Goal: Task Accomplishment & Management: Complete application form

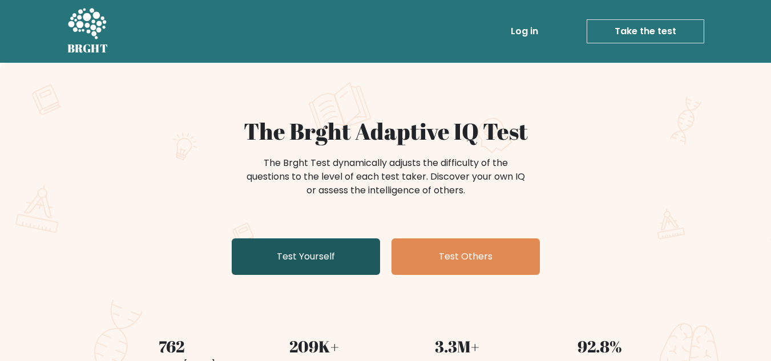
click at [327, 253] on link "Test Yourself" at bounding box center [306, 256] width 148 height 37
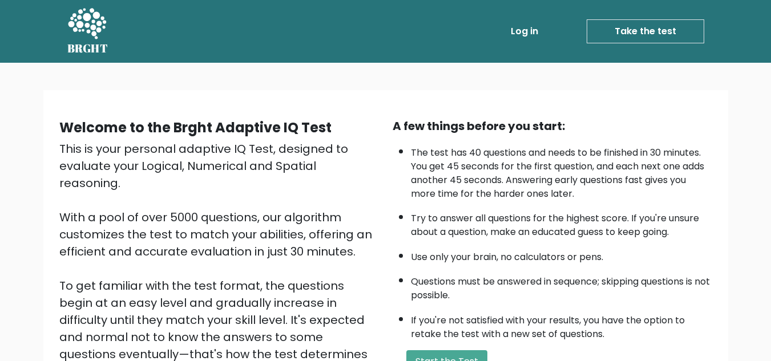
scroll to position [161, 0]
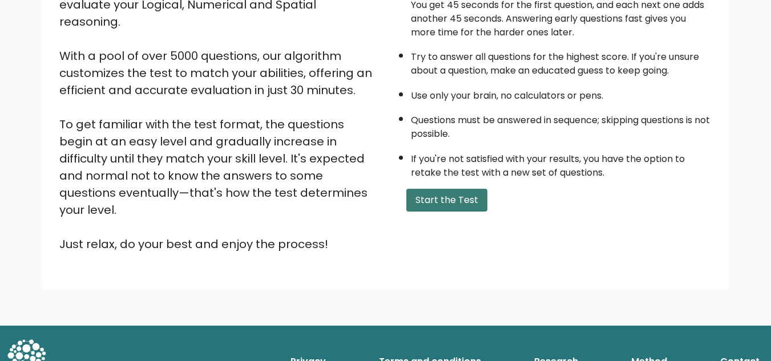
click at [472, 203] on button "Start the Test" at bounding box center [446, 200] width 81 height 23
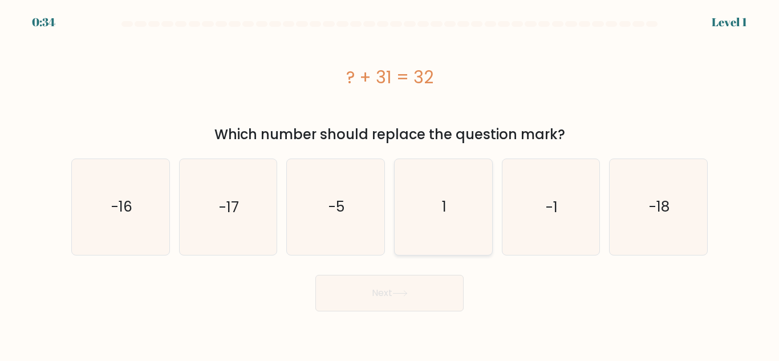
click at [458, 199] on icon "1" at bounding box center [443, 206] width 95 height 95
click at [390, 184] on input "d. 1" at bounding box center [390, 182] width 1 height 3
radio input "true"
click at [427, 294] on button "Next" at bounding box center [389, 293] width 148 height 37
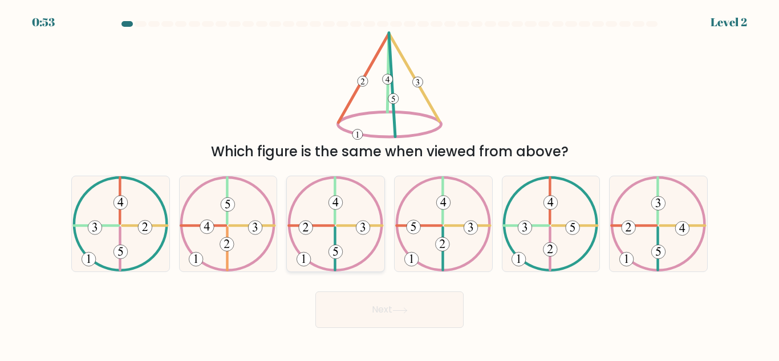
click at [322, 188] on icon at bounding box center [336, 223] width 96 height 95
click at [390, 184] on input "c." at bounding box center [390, 182] width 1 height 3
radio input "true"
click at [356, 308] on button "Next" at bounding box center [389, 310] width 148 height 37
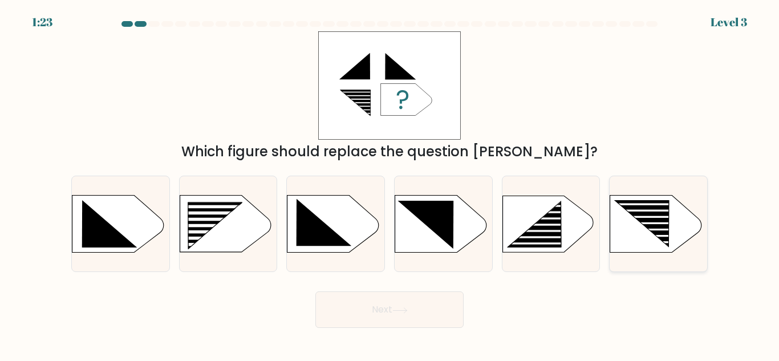
click at [676, 221] on icon at bounding box center [655, 224] width 91 height 57
click at [390, 184] on input "f." at bounding box center [390, 182] width 1 height 3
radio input "true"
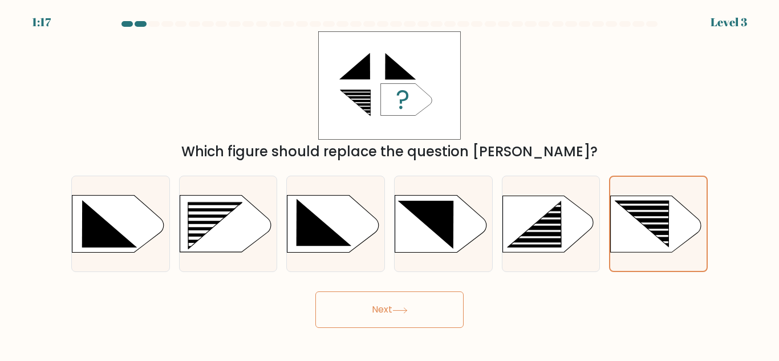
click at [413, 308] on button "Next" at bounding box center [389, 310] width 148 height 37
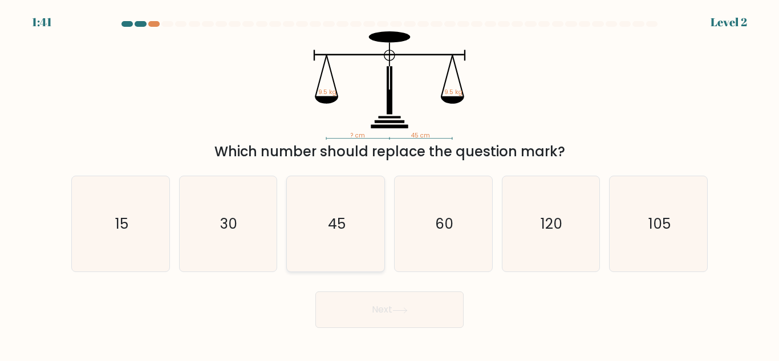
click at [361, 209] on icon "45" at bounding box center [335, 223] width 95 height 95
click at [390, 184] on input "c. 45" at bounding box center [390, 182] width 1 height 3
radio input "true"
click at [387, 311] on button "Next" at bounding box center [389, 310] width 148 height 37
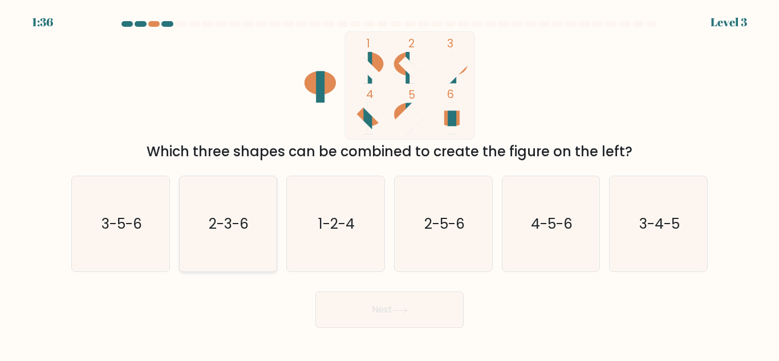
click at [259, 245] on icon "2-3-6" at bounding box center [227, 223] width 95 height 95
click at [390, 184] on input "b. 2-3-6" at bounding box center [390, 182] width 1 height 3
radio input "true"
click at [405, 318] on button "Next" at bounding box center [389, 310] width 148 height 37
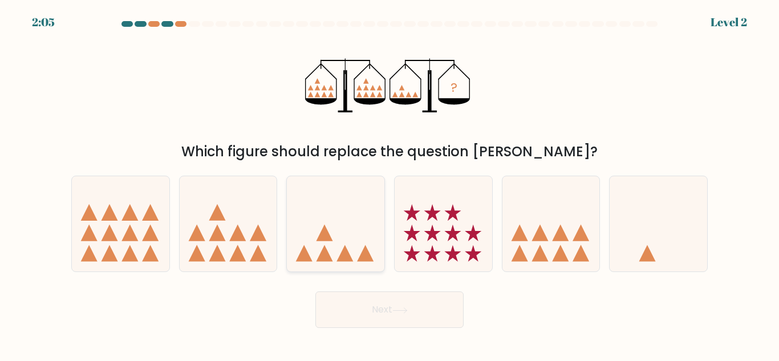
click at [365, 252] on icon at bounding box center [366, 253] width 17 height 17
click at [390, 184] on input "c." at bounding box center [390, 182] width 1 height 3
radio input "true"
click at [400, 309] on icon at bounding box center [400, 311] width 15 height 6
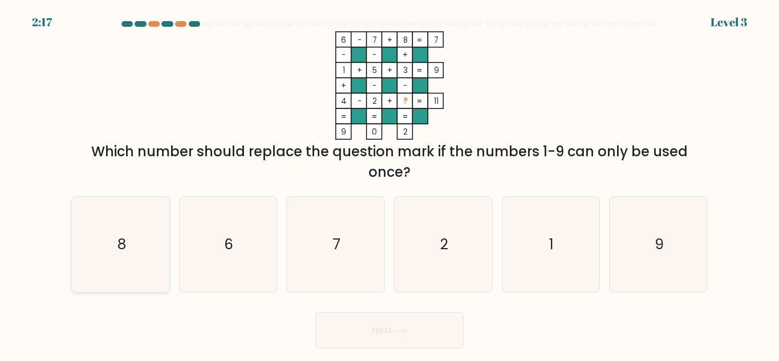
click at [98, 242] on icon "8" at bounding box center [120, 244] width 95 height 95
click at [390, 184] on input "a. 8" at bounding box center [390, 182] width 1 height 3
radio input "true"
click at [390, 318] on button "Next" at bounding box center [389, 330] width 148 height 37
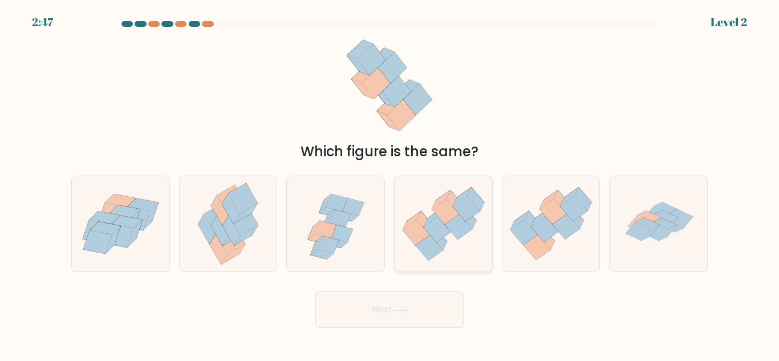
click at [455, 227] on icon at bounding box center [458, 227] width 27 height 25
click at [390, 184] on input "d." at bounding box center [390, 182] width 1 height 3
radio input "true"
click at [430, 302] on button "Next" at bounding box center [389, 310] width 148 height 37
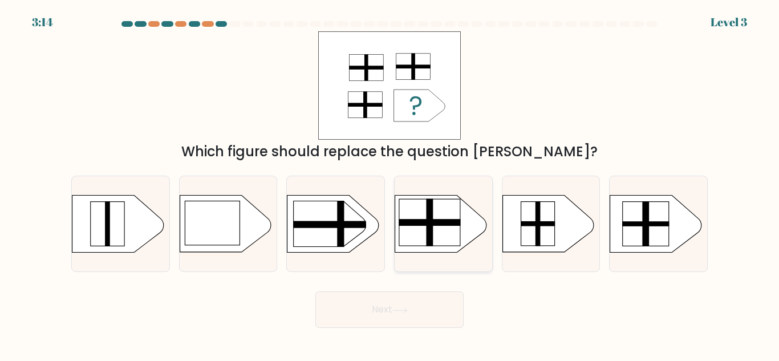
click at [442, 228] on rect at bounding box center [429, 222] width 61 height 47
click at [390, 184] on input "d." at bounding box center [390, 182] width 1 height 3
radio input "true"
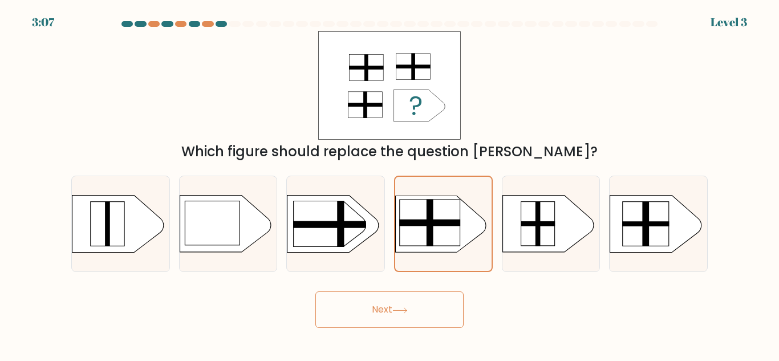
click at [424, 312] on button "Next" at bounding box center [389, 310] width 148 height 37
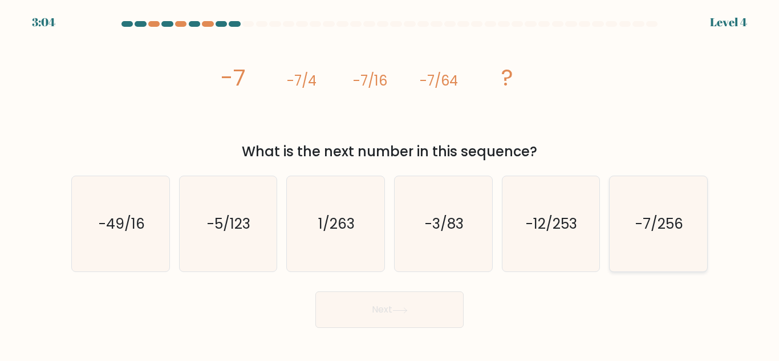
click at [675, 217] on text "-7/256" at bounding box center [660, 224] width 48 height 20
click at [390, 184] on input "f. -7/256" at bounding box center [390, 182] width 1 height 3
radio input "true"
click at [442, 310] on button "Next" at bounding box center [389, 310] width 148 height 37
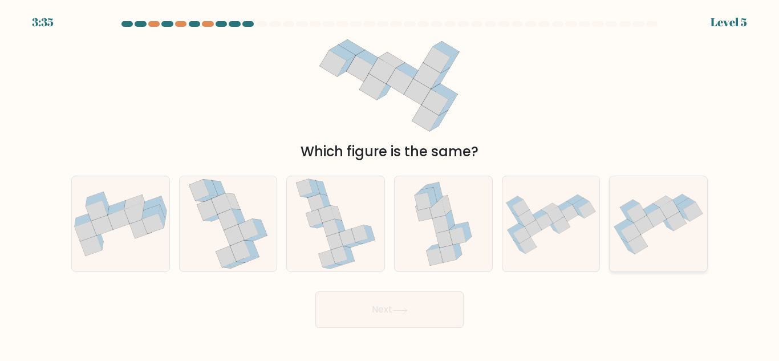
click at [670, 227] on icon at bounding box center [667, 223] width 13 height 15
click at [390, 184] on input "f." at bounding box center [390, 182] width 1 height 3
radio input "true"
click at [326, 215] on icon at bounding box center [326, 214] width 17 height 17
click at [390, 184] on input "c." at bounding box center [390, 182] width 1 height 3
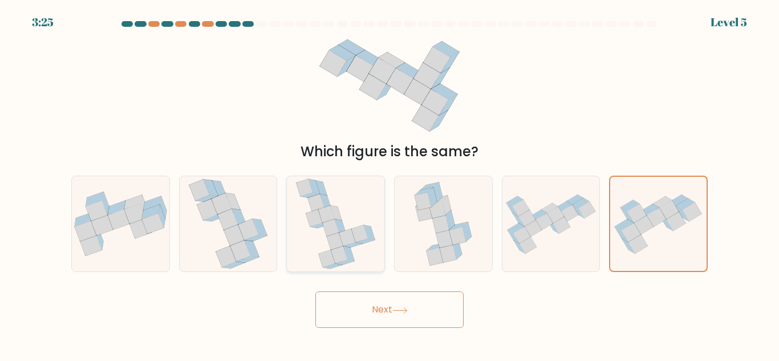
radio input "true"
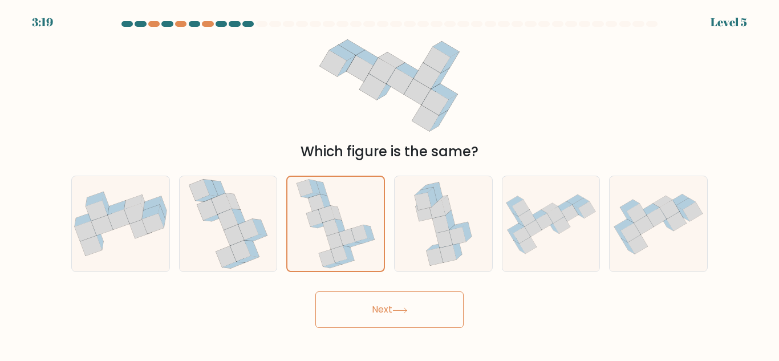
click at [374, 303] on button "Next" at bounding box center [389, 310] width 148 height 37
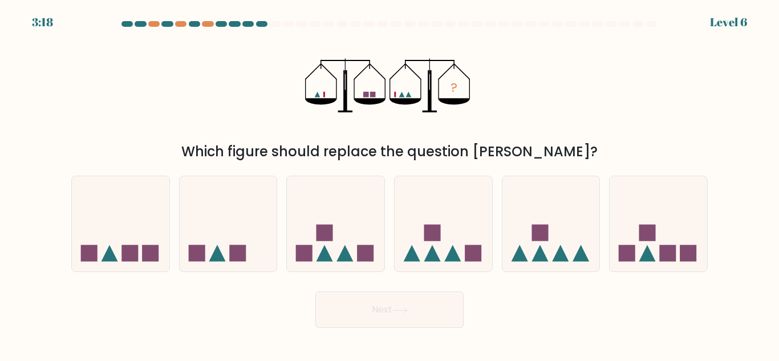
click at [374, 303] on button "Next" at bounding box center [389, 310] width 148 height 37
click at [459, 256] on icon at bounding box center [444, 224] width 98 height 80
click at [390, 184] on input "d." at bounding box center [390, 182] width 1 height 3
radio input "true"
click at [432, 308] on button "Next" at bounding box center [389, 310] width 148 height 37
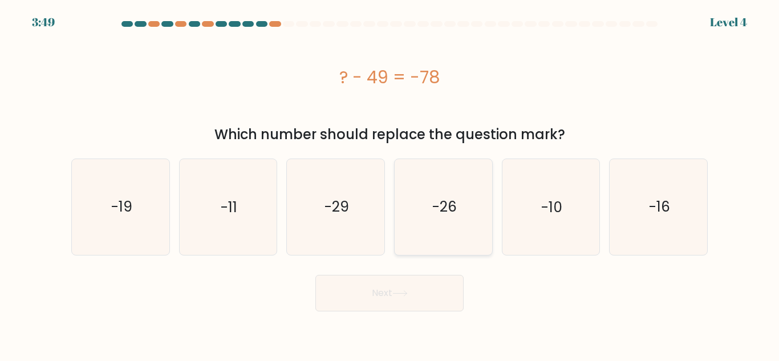
click at [443, 217] on icon "-26" at bounding box center [443, 206] width 95 height 95
click at [390, 184] on input "d. -26" at bounding box center [390, 182] width 1 height 3
radio input "true"
click at [351, 223] on icon "-29" at bounding box center [335, 206] width 95 height 95
click at [390, 184] on input "c. -29" at bounding box center [390, 182] width 1 height 3
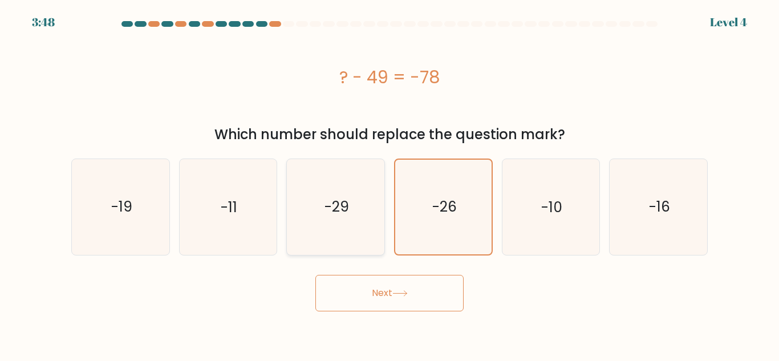
radio input "true"
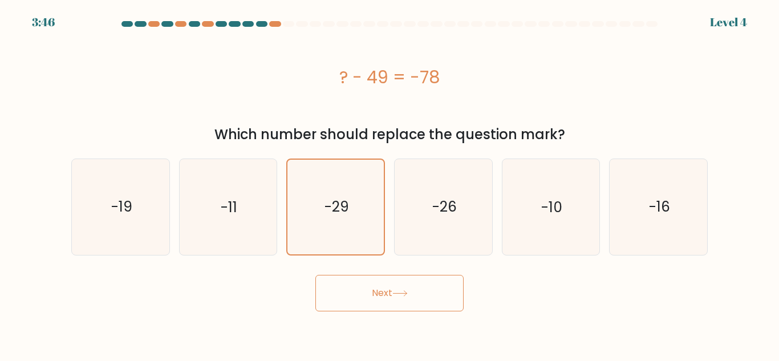
click at [377, 307] on button "Next" at bounding box center [389, 293] width 148 height 37
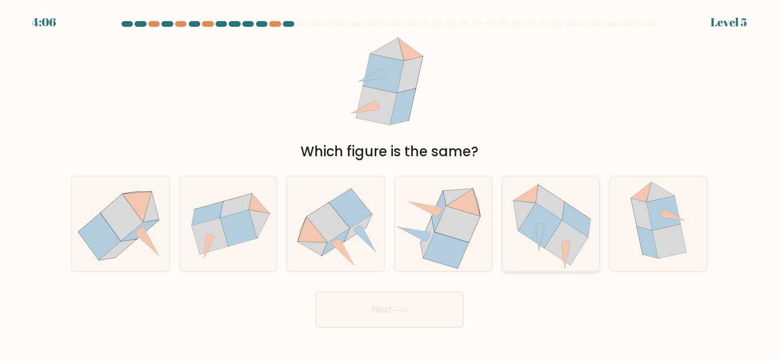
click at [546, 233] on icon at bounding box center [541, 226] width 44 height 45
click at [390, 184] on input "e." at bounding box center [390, 182] width 1 height 3
radio input "true"
click at [427, 315] on button "Next" at bounding box center [389, 310] width 148 height 37
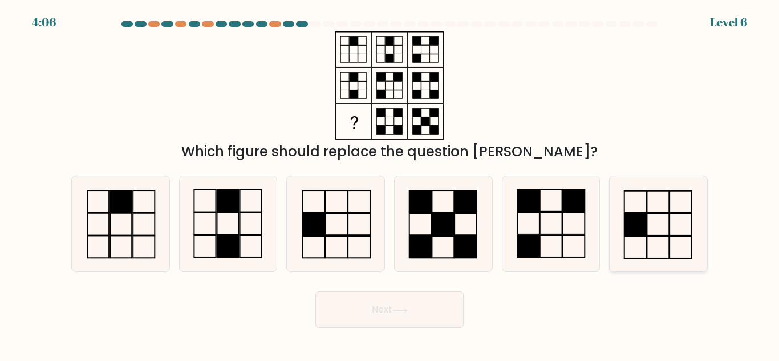
click at [617, 209] on icon at bounding box center [658, 223] width 95 height 95
click at [390, 184] on input "f." at bounding box center [390, 182] width 1 height 3
radio input "true"
click at [242, 207] on icon at bounding box center [227, 223] width 95 height 95
click at [390, 184] on input "b." at bounding box center [390, 182] width 1 height 3
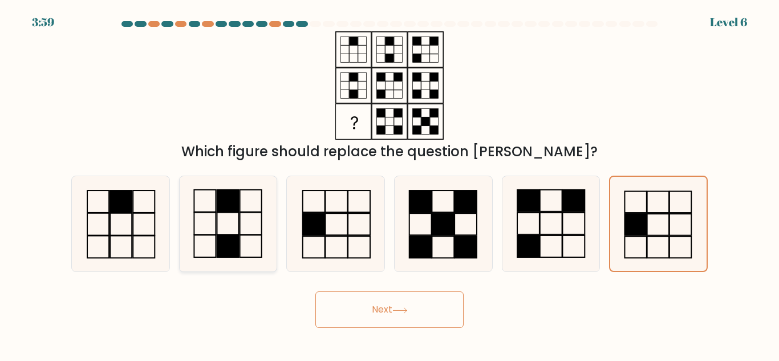
radio input "true"
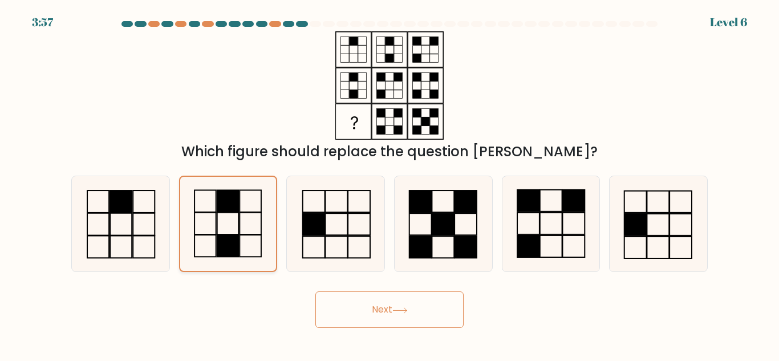
click at [258, 237] on icon at bounding box center [228, 224] width 94 height 94
click at [390, 184] on input "b." at bounding box center [390, 182] width 1 height 3
click at [383, 310] on button "Next" at bounding box center [389, 310] width 148 height 37
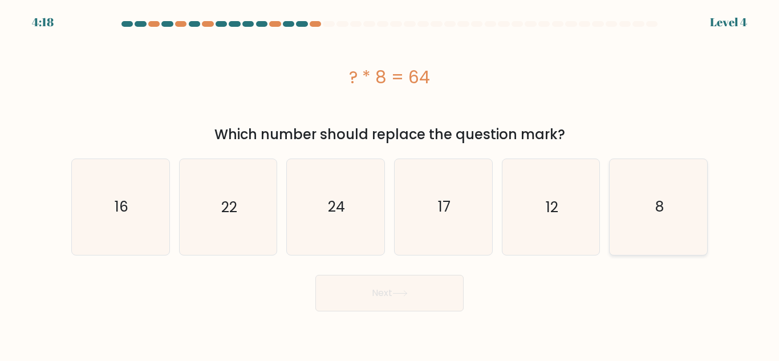
click at [672, 189] on icon "8" at bounding box center [658, 206] width 95 height 95
click at [390, 184] on input "f. 8" at bounding box center [390, 182] width 1 height 3
radio input "true"
click at [437, 293] on button "Next" at bounding box center [389, 293] width 148 height 37
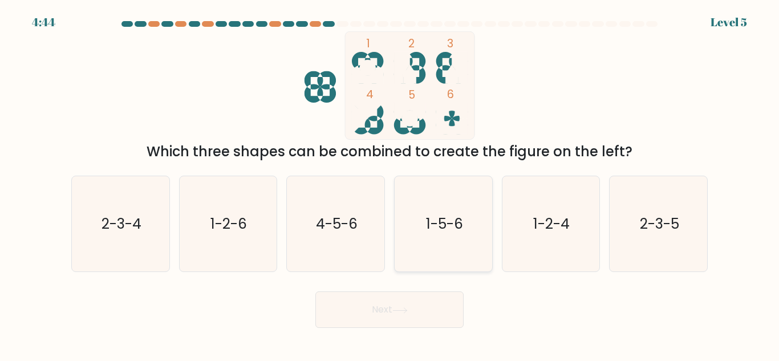
click at [439, 239] on icon "1-5-6" at bounding box center [443, 223] width 95 height 95
click at [390, 184] on input "d. 1-5-6" at bounding box center [390, 182] width 1 height 3
radio input "true"
click at [415, 303] on button "Next" at bounding box center [389, 310] width 148 height 37
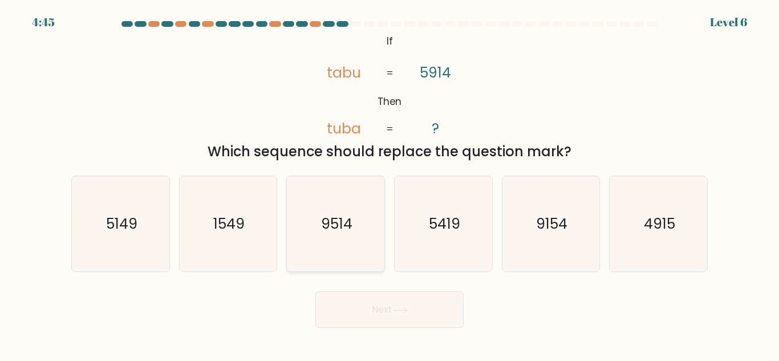
click at [373, 237] on icon "9514" at bounding box center [335, 223] width 95 height 95
click at [390, 184] on input "c. 9514" at bounding box center [390, 182] width 1 height 3
radio input "true"
click at [386, 315] on button "Next" at bounding box center [389, 310] width 148 height 37
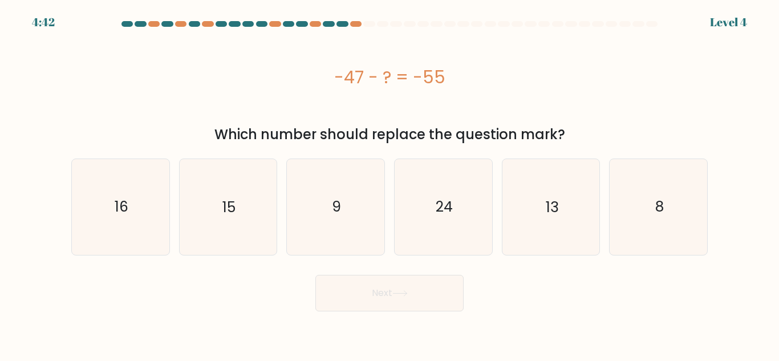
drag, startPoint x: 386, startPoint y: 315, endPoint x: 470, endPoint y: 262, distance: 98.9
click at [470, 262] on body "4:42 Level 4 a." at bounding box center [389, 180] width 779 height 361
click at [612, 199] on icon "8" at bounding box center [658, 206] width 95 height 95
click at [390, 184] on input "f. 8" at bounding box center [390, 182] width 1 height 3
radio input "true"
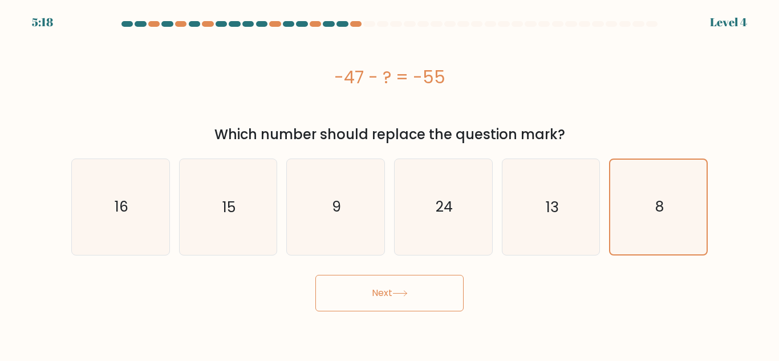
click at [436, 287] on button "Next" at bounding box center [389, 293] width 148 height 37
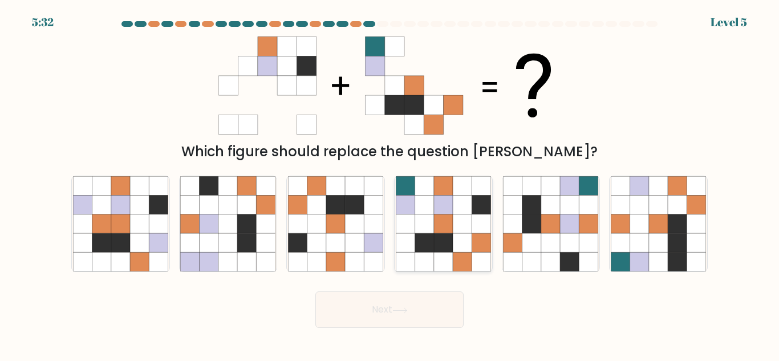
click at [456, 230] on icon at bounding box center [462, 224] width 19 height 19
click at [390, 184] on input "d." at bounding box center [390, 182] width 1 height 3
radio input "true"
click at [398, 293] on button "Next" at bounding box center [389, 310] width 148 height 37
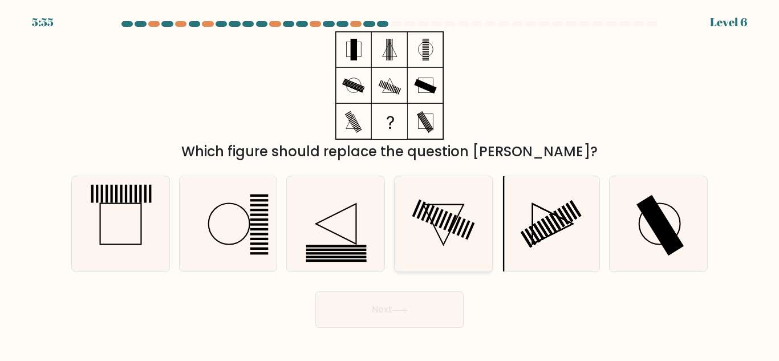
click at [430, 219] on icon at bounding box center [443, 225] width 41 height 41
click at [390, 184] on input "d." at bounding box center [390, 182] width 1 height 3
radio input "true"
click at [547, 238] on icon at bounding box center [550, 223] width 95 height 95
click at [390, 184] on input "e." at bounding box center [390, 182] width 1 height 3
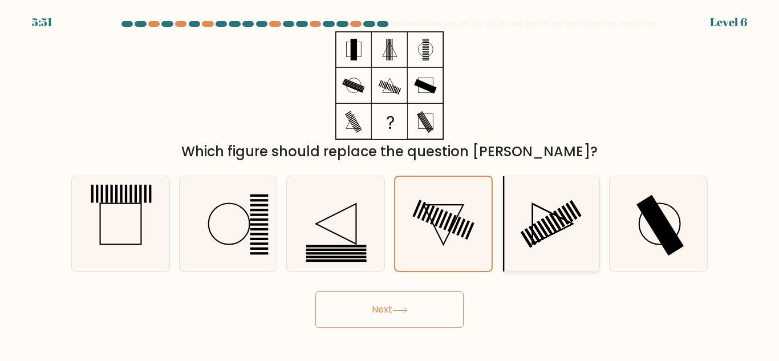
radio input "true"
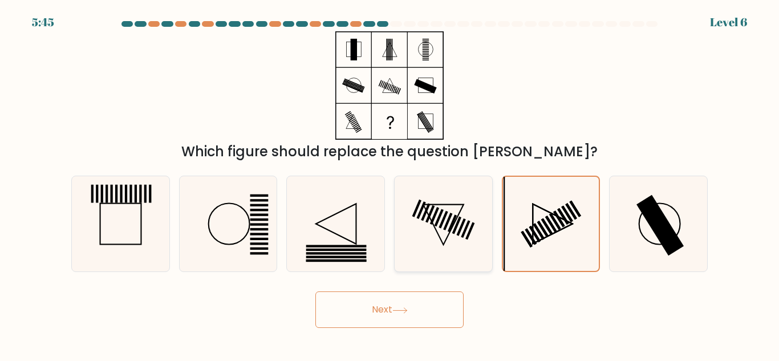
click at [459, 229] on icon at bounding box center [443, 223] width 95 height 95
click at [390, 184] on input "d." at bounding box center [390, 182] width 1 height 3
radio input "true"
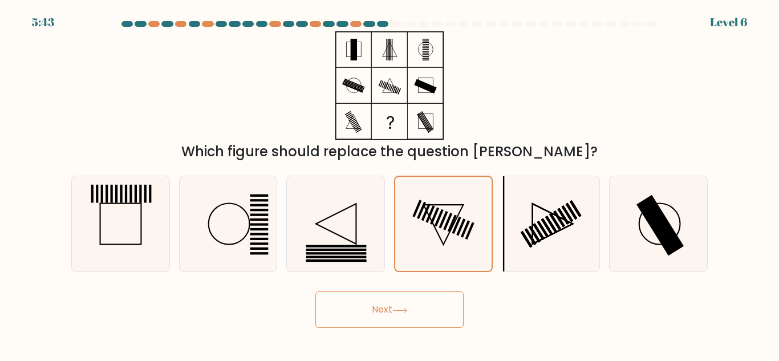
click at [398, 309] on icon at bounding box center [400, 311] width 15 height 6
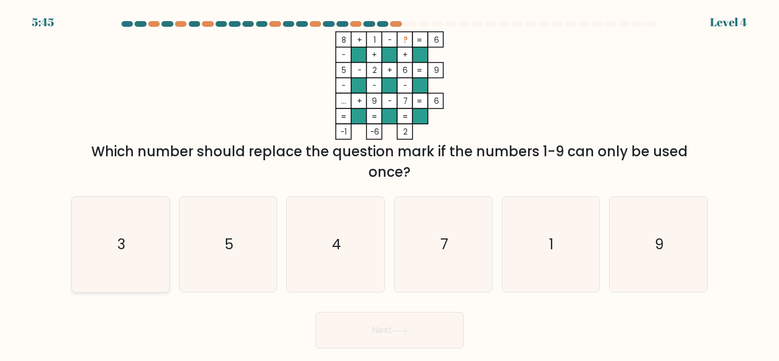
click at [160, 233] on icon "3" at bounding box center [120, 244] width 95 height 95
click at [390, 184] on input "a. 3" at bounding box center [390, 182] width 1 height 3
radio input "true"
click at [407, 324] on button "Next" at bounding box center [389, 330] width 148 height 37
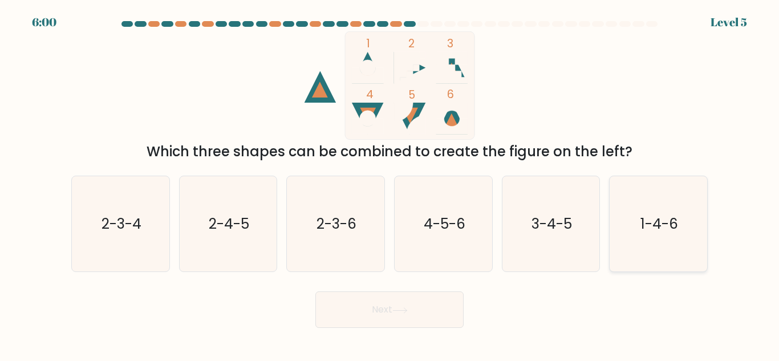
click at [656, 245] on icon "1-4-6" at bounding box center [658, 223] width 95 height 95
click at [390, 184] on input "f. 1-4-6" at bounding box center [390, 182] width 1 height 3
radio input "true"
click at [421, 312] on button "Next" at bounding box center [389, 310] width 148 height 37
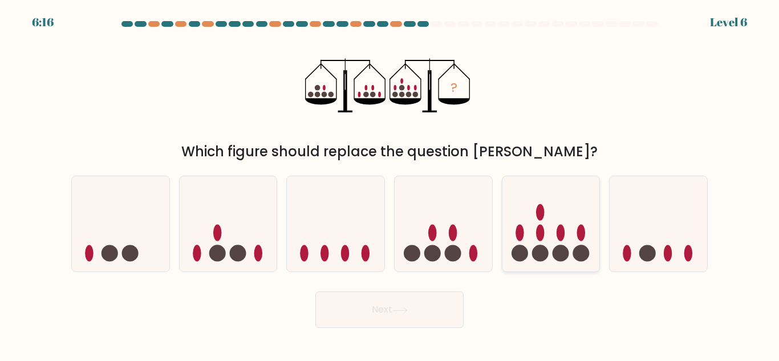
click at [509, 242] on icon at bounding box center [552, 224] width 98 height 80
click at [390, 184] on input "e." at bounding box center [390, 182] width 1 height 3
radio input "true"
click at [405, 309] on icon at bounding box center [400, 311] width 15 height 6
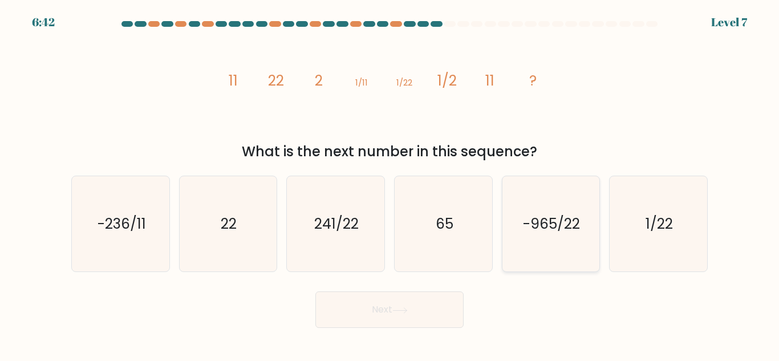
click at [545, 229] on text "-965/22" at bounding box center [552, 224] width 57 height 20
click at [390, 184] on input "e. -965/22" at bounding box center [390, 182] width 1 height 3
radio input "true"
click at [338, 238] on icon "241/22" at bounding box center [335, 223] width 95 height 95
click at [390, 184] on input "c. 241/22" at bounding box center [390, 182] width 1 height 3
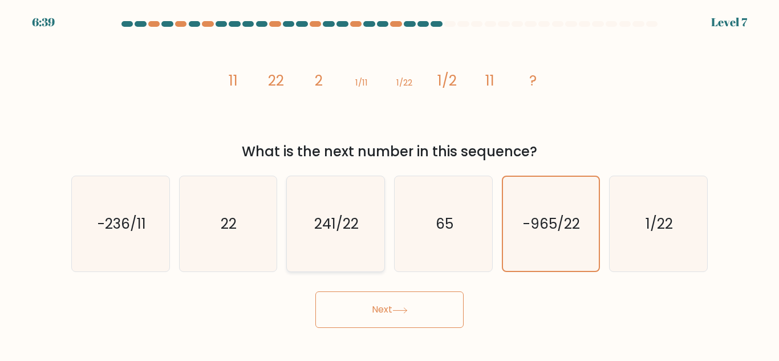
radio input "true"
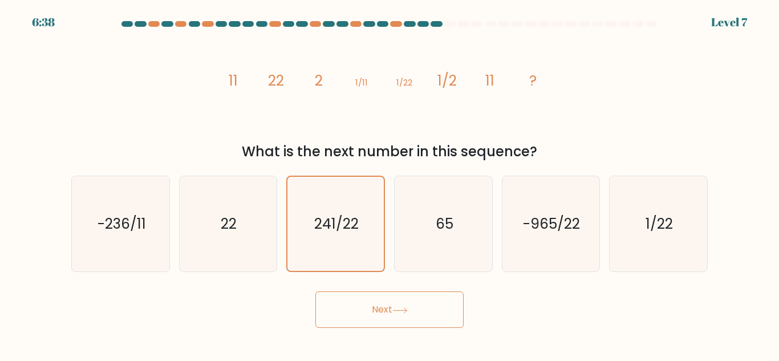
click at [356, 298] on button "Next" at bounding box center [389, 310] width 148 height 37
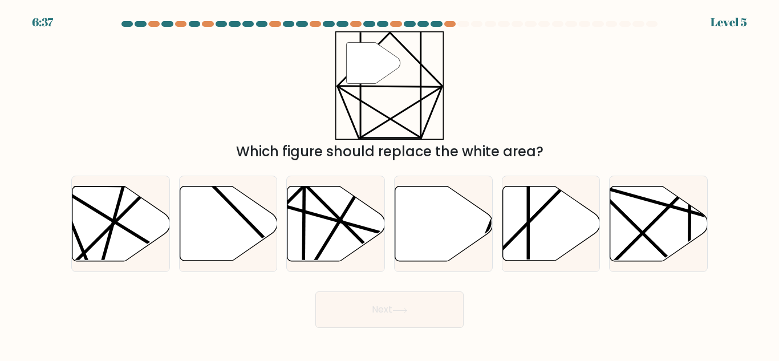
click at [366, 321] on button "Next" at bounding box center [389, 310] width 148 height 37
click at [444, 240] on icon at bounding box center [444, 224] width 98 height 75
click at [390, 184] on input "d." at bounding box center [390, 182] width 1 height 3
radio input "true"
click at [547, 213] on icon at bounding box center [552, 224] width 98 height 75
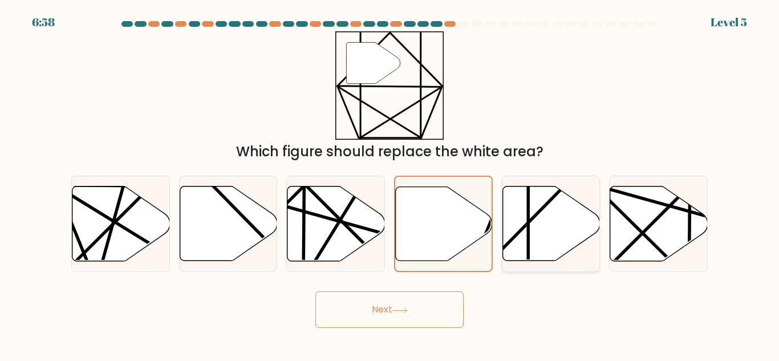
click at [390, 184] on input "e." at bounding box center [390, 182] width 1 height 3
radio input "true"
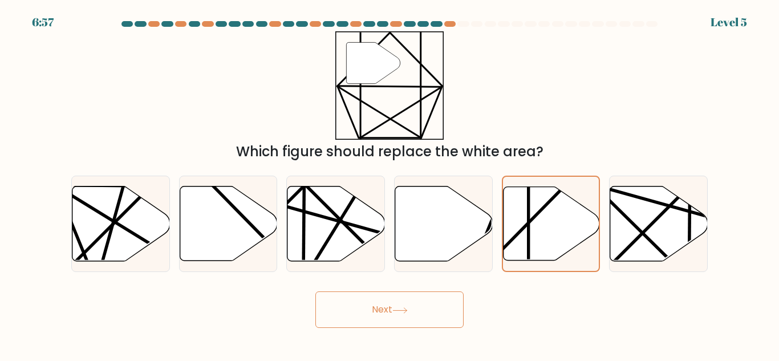
click at [415, 306] on button "Next" at bounding box center [389, 310] width 148 height 37
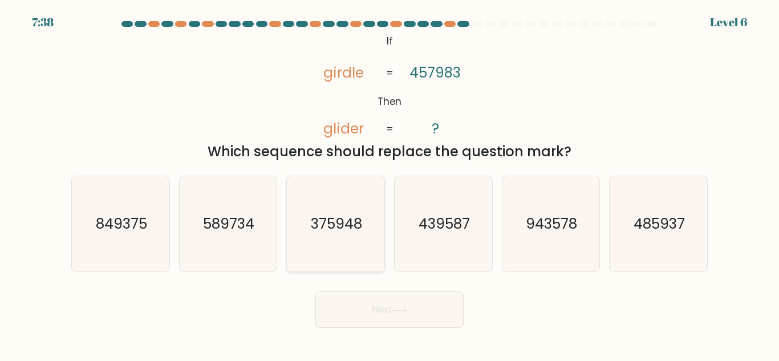
click at [348, 201] on icon "375948" at bounding box center [335, 223] width 95 height 95
click at [390, 184] on input "c. 375948" at bounding box center [390, 182] width 1 height 3
radio input "true"
click at [396, 301] on button "Next" at bounding box center [389, 310] width 148 height 37
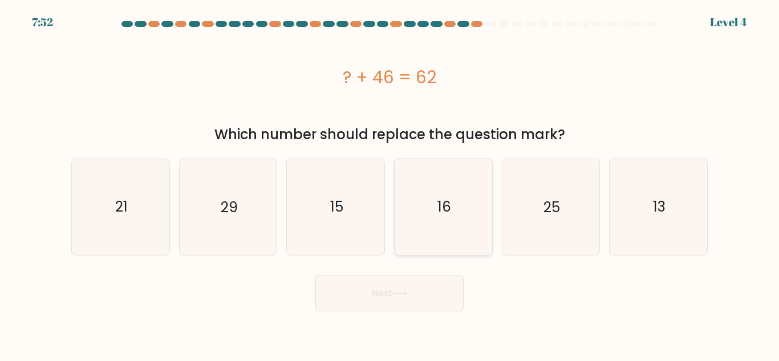
click at [459, 226] on icon "16" at bounding box center [443, 206] width 95 height 95
click at [390, 184] on input "d. 16" at bounding box center [390, 182] width 1 height 3
radio input "true"
click at [374, 295] on button "Next" at bounding box center [389, 293] width 148 height 37
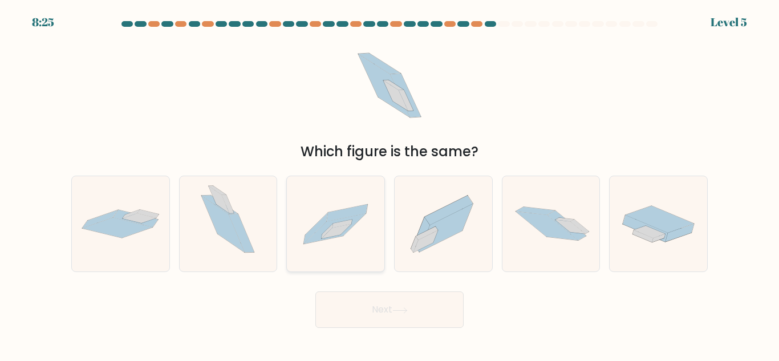
click at [361, 208] on icon at bounding box center [347, 212] width 41 height 17
click at [390, 184] on input "c." at bounding box center [390, 182] width 1 height 3
radio input "true"
click at [377, 314] on button "Next" at bounding box center [389, 310] width 148 height 37
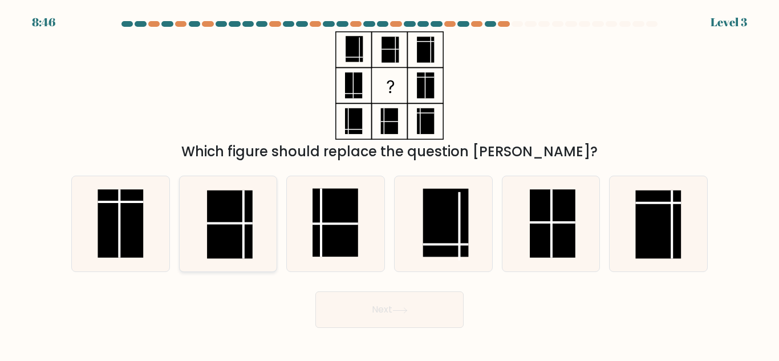
click at [224, 224] on line at bounding box center [230, 224] width 46 height 0
click at [390, 184] on input "b." at bounding box center [390, 182] width 1 height 3
radio input "true"
click at [442, 224] on rect at bounding box center [446, 223] width 46 height 68
click at [390, 184] on input "d." at bounding box center [390, 182] width 1 height 3
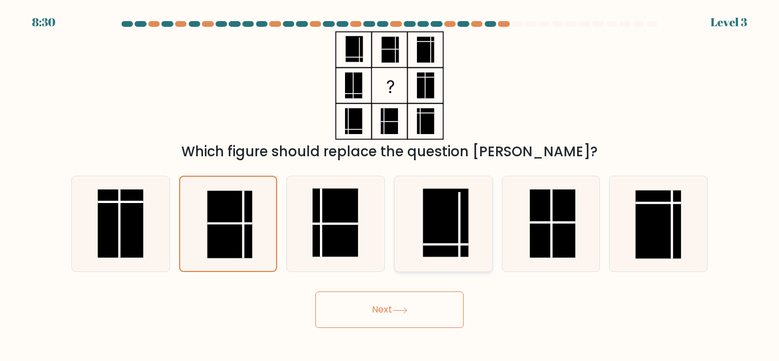
radio input "true"
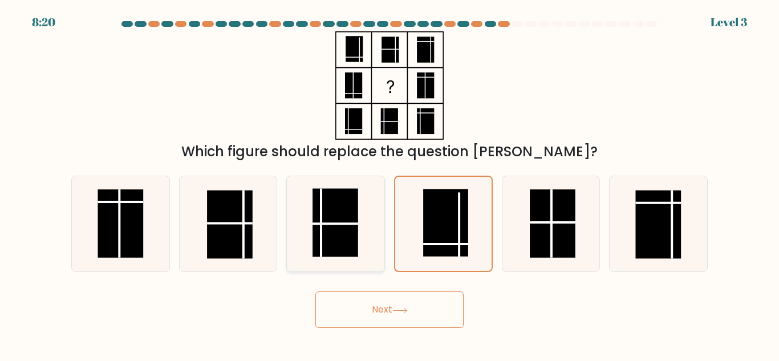
click at [350, 209] on rect at bounding box center [336, 223] width 46 height 68
click at [390, 184] on input "c." at bounding box center [390, 182] width 1 height 3
radio input "true"
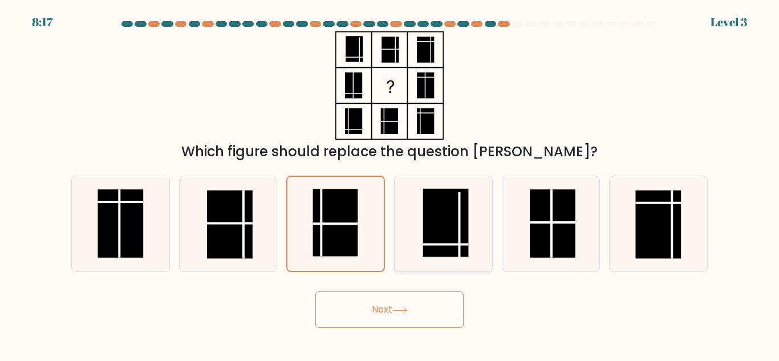
click at [439, 221] on rect at bounding box center [446, 223] width 46 height 68
click at [390, 184] on input "d." at bounding box center [390, 182] width 1 height 3
radio input "true"
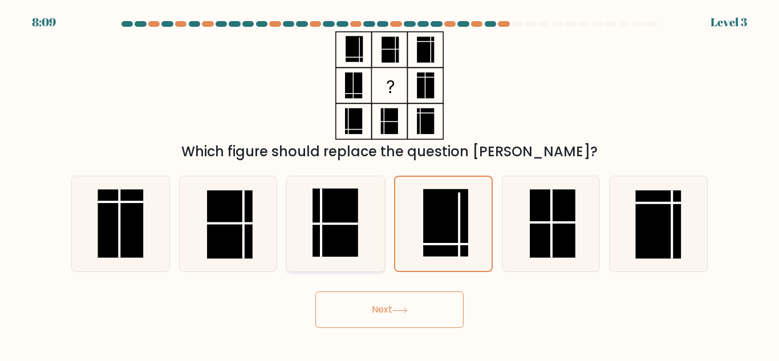
drag, startPoint x: 314, startPoint y: 214, endPoint x: 339, endPoint y: 237, distance: 34.3
click at [339, 237] on rect at bounding box center [336, 223] width 46 height 68
click at [390, 184] on input "c." at bounding box center [390, 182] width 1 height 3
radio input "true"
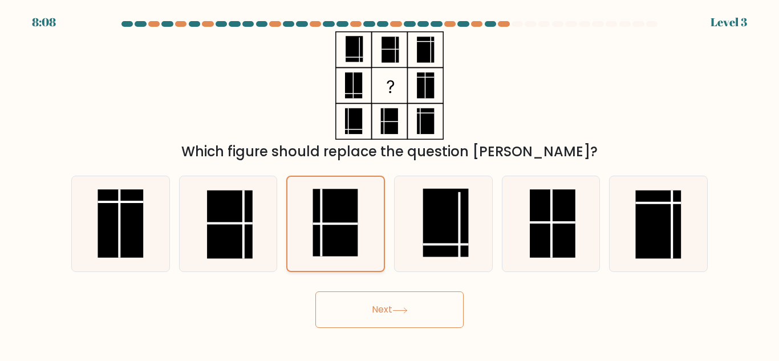
click at [339, 237] on rect at bounding box center [335, 222] width 45 height 67
click at [390, 184] on input "c." at bounding box center [390, 182] width 1 height 3
click at [339, 237] on rect at bounding box center [335, 222] width 45 height 67
click at [390, 184] on input "c." at bounding box center [390, 182] width 1 height 3
click at [384, 302] on button "Next" at bounding box center [389, 310] width 148 height 37
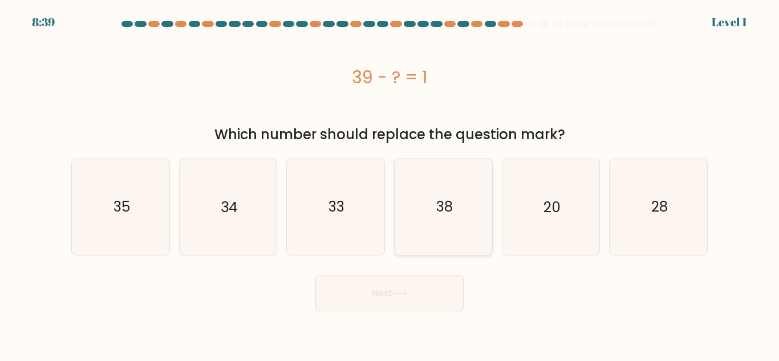
click at [470, 218] on icon "38" at bounding box center [443, 206] width 95 height 95
click at [390, 184] on input "d. 38" at bounding box center [390, 182] width 1 height 3
radio input "true"
click at [396, 300] on button "Next" at bounding box center [389, 293] width 148 height 37
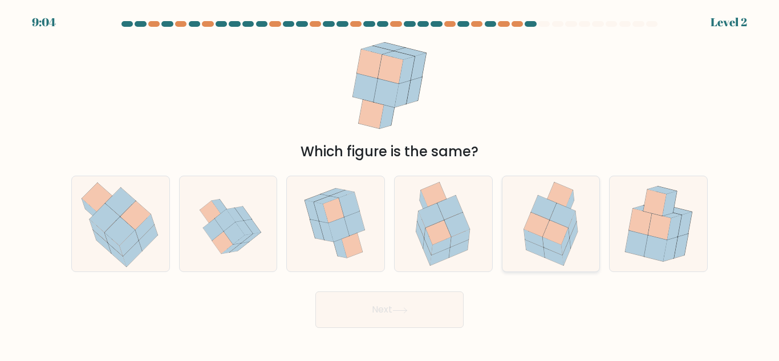
click at [546, 241] on icon at bounding box center [552, 246] width 19 height 18
click at [390, 184] on input "e." at bounding box center [390, 182] width 1 height 3
radio input "true"
click at [398, 310] on icon at bounding box center [400, 310] width 14 height 5
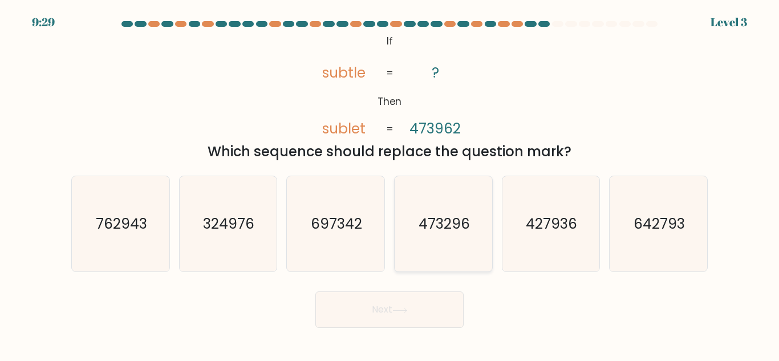
click at [434, 246] on icon "473296" at bounding box center [443, 223] width 95 height 95
click at [390, 184] on input "d. 473296" at bounding box center [390, 182] width 1 height 3
radio input "true"
click at [377, 307] on button "Next" at bounding box center [389, 310] width 148 height 37
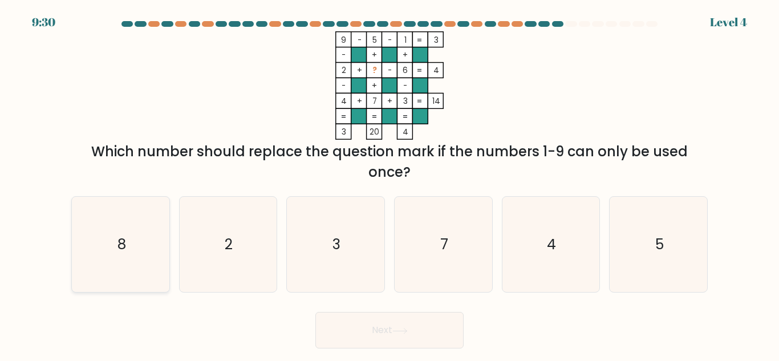
click at [153, 248] on icon "8" at bounding box center [120, 244] width 95 height 95
click at [390, 184] on input "a. 8" at bounding box center [390, 182] width 1 height 3
radio input "true"
click at [391, 343] on button "Next" at bounding box center [389, 330] width 148 height 37
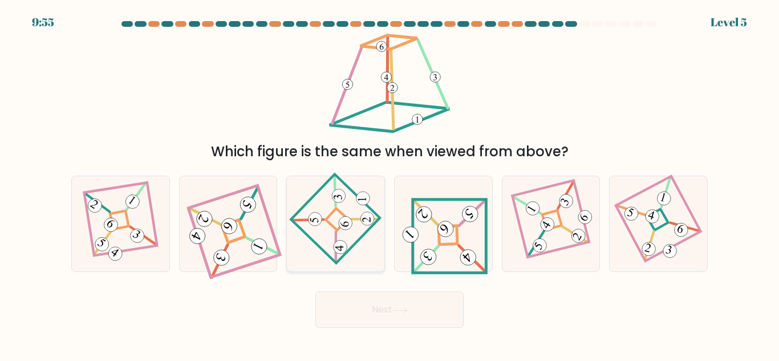
click at [355, 216] on icon at bounding box center [336, 224] width 66 height 76
click at [390, 184] on input "c." at bounding box center [390, 182] width 1 height 3
radio input "true"
click at [387, 308] on button "Next" at bounding box center [389, 310] width 148 height 37
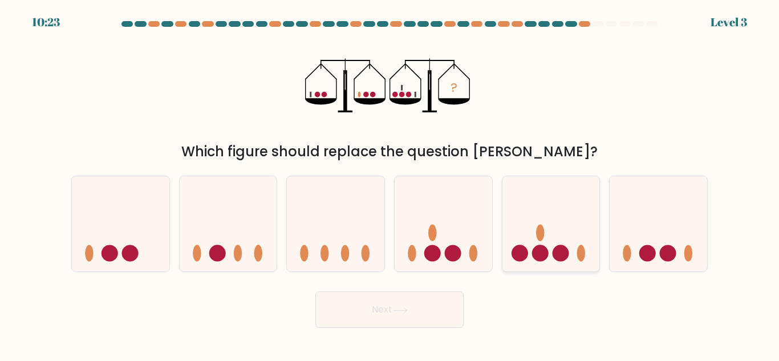
click at [560, 250] on circle at bounding box center [560, 253] width 17 height 17
click at [390, 184] on input "e." at bounding box center [390, 182] width 1 height 3
radio input "true"
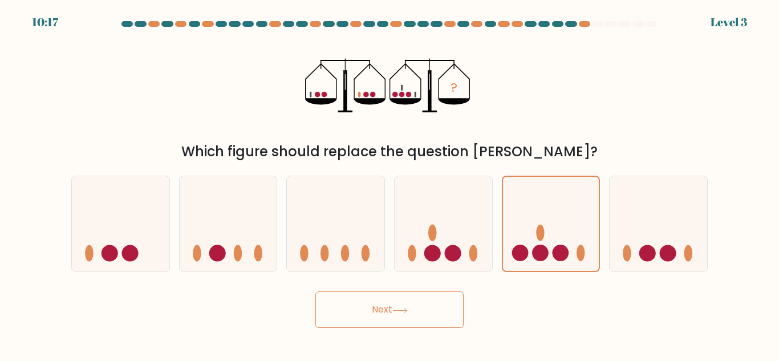
click at [414, 310] on button "Next" at bounding box center [389, 310] width 148 height 37
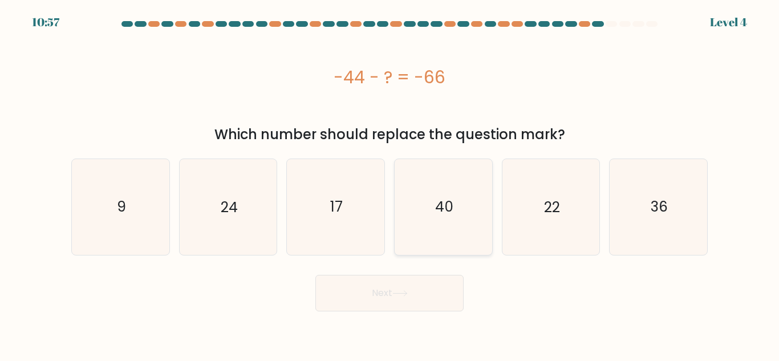
click at [454, 213] on icon "40" at bounding box center [443, 206] width 95 height 95
click at [390, 184] on input "d. 40" at bounding box center [390, 182] width 1 height 3
radio input "true"
click at [404, 300] on button "Next" at bounding box center [389, 293] width 148 height 37
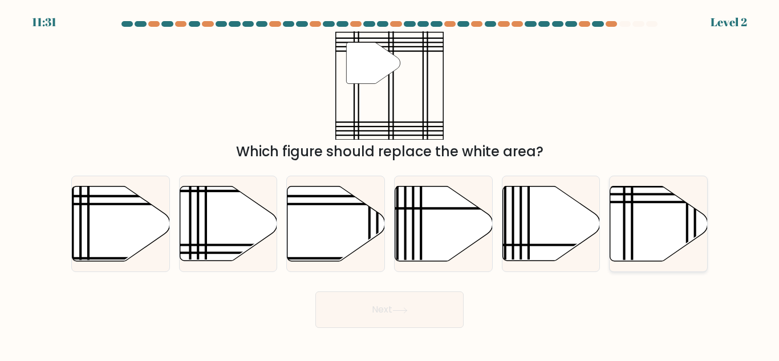
click at [683, 237] on icon at bounding box center [659, 224] width 98 height 75
click at [390, 184] on input "f." at bounding box center [390, 182] width 1 height 3
radio input "true"
click at [406, 302] on button "Next" at bounding box center [389, 310] width 148 height 37
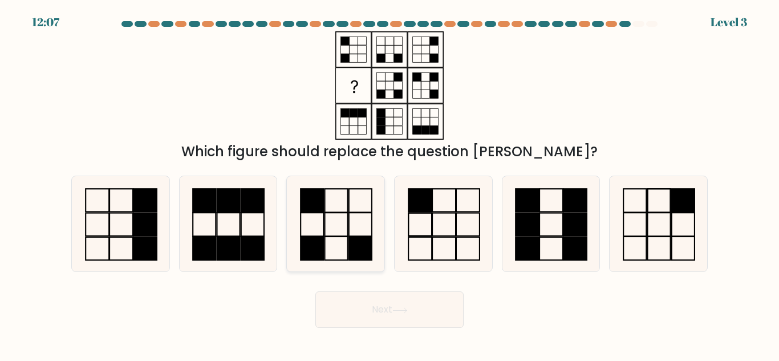
click at [336, 231] on icon at bounding box center [335, 223] width 95 height 95
click at [390, 184] on input "c." at bounding box center [390, 182] width 1 height 3
radio input "true"
click at [381, 304] on button "Next" at bounding box center [389, 310] width 148 height 37
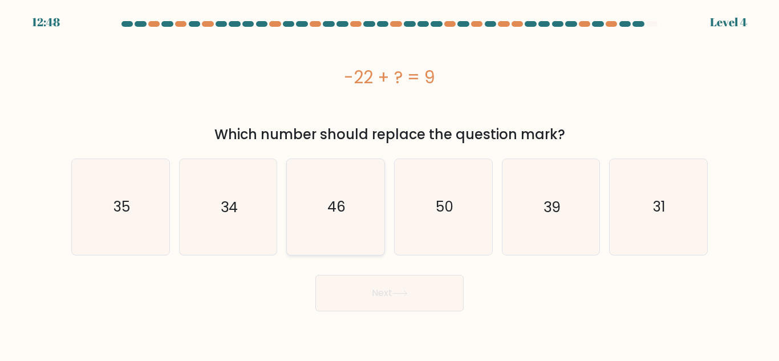
click at [362, 226] on icon "46" at bounding box center [335, 206] width 95 height 95
click at [390, 184] on input "c. 46" at bounding box center [390, 182] width 1 height 3
radio input "true"
click at [387, 291] on button "Next" at bounding box center [389, 293] width 148 height 37
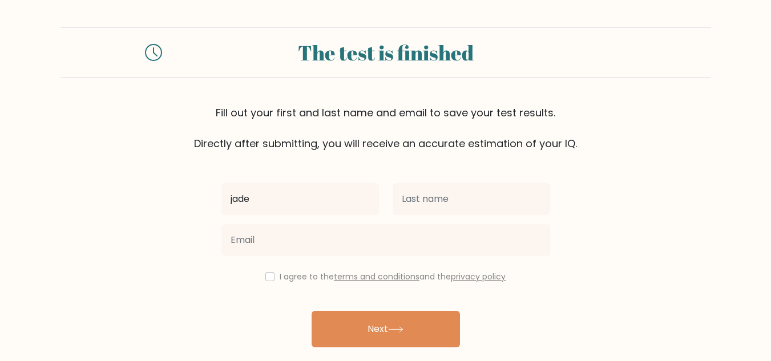
type input "jade"
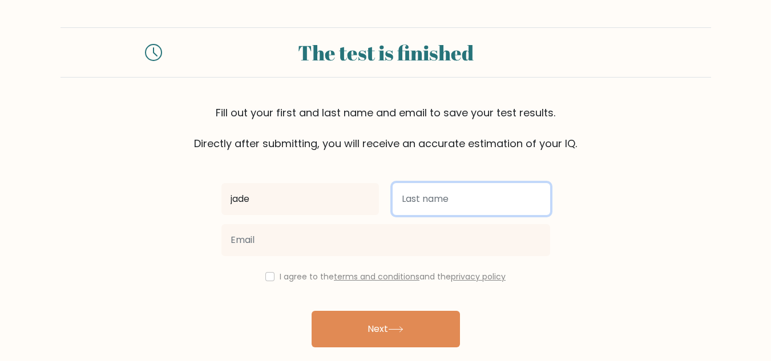
click at [446, 201] on input "text" at bounding box center [471, 199] width 157 height 32
type input "Manait"
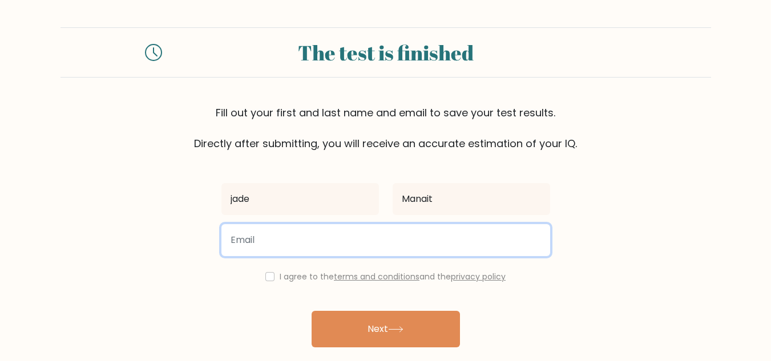
click at [327, 236] on input "email" at bounding box center [385, 240] width 329 height 32
type input "jademanait294@gmail.com"
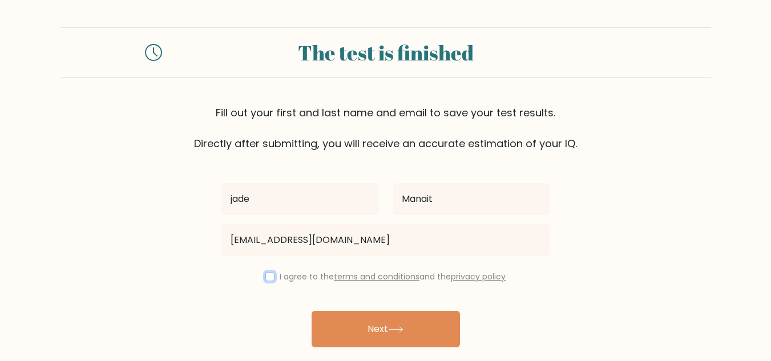
click at [269, 276] on input "checkbox" at bounding box center [269, 276] width 9 height 9
checkbox input "true"
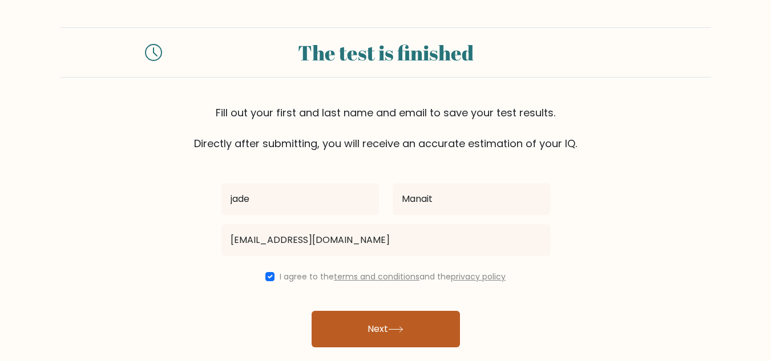
click at [364, 327] on button "Next" at bounding box center [386, 329] width 148 height 37
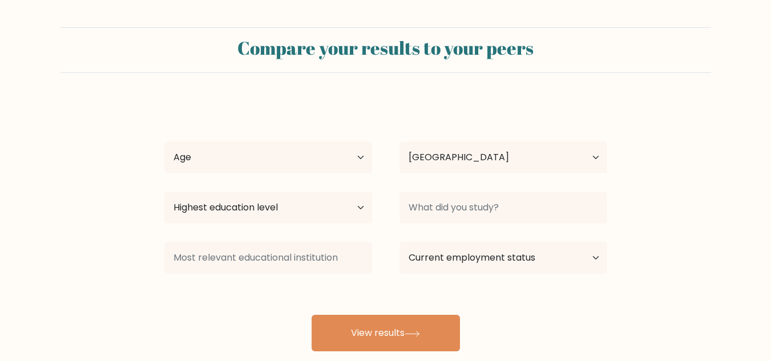
select select "PH"
click at [293, 171] on select "Age Under [DEMOGRAPHIC_DATA] [DEMOGRAPHIC_DATA] [DEMOGRAPHIC_DATA] [DEMOGRAPHIC…" at bounding box center [268, 157] width 208 height 32
select select "18_24"
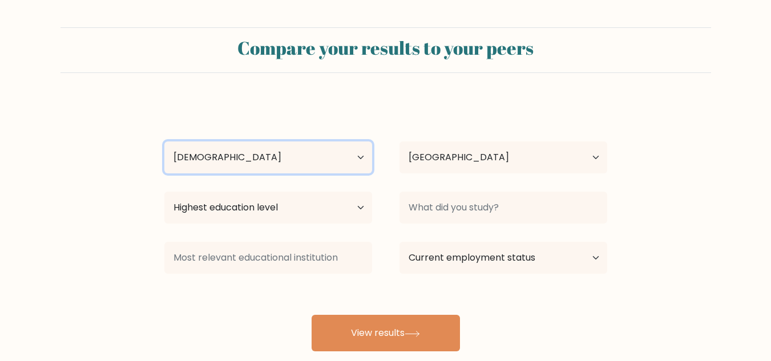
click at [164, 141] on select "Age Under [DEMOGRAPHIC_DATA] [DEMOGRAPHIC_DATA] [DEMOGRAPHIC_DATA] [DEMOGRAPHIC…" at bounding box center [268, 157] width 208 height 32
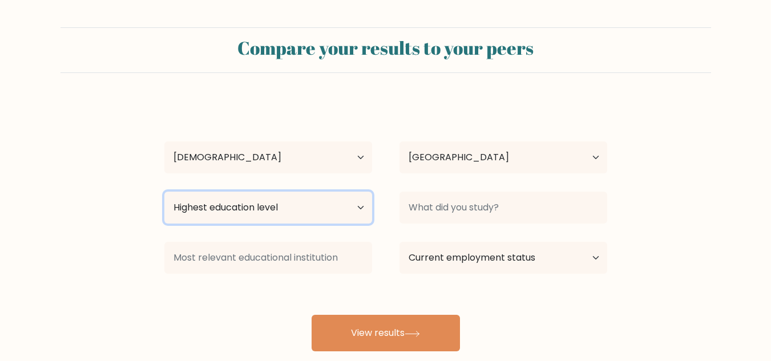
click at [273, 205] on select "Highest education level No schooling Primary Lower Secondary Upper Secondary Oc…" at bounding box center [268, 208] width 208 height 32
select select "upper_secondary"
click at [164, 192] on select "Highest education level No schooling Primary Lower Secondary Upper Secondary Oc…" at bounding box center [268, 208] width 208 height 32
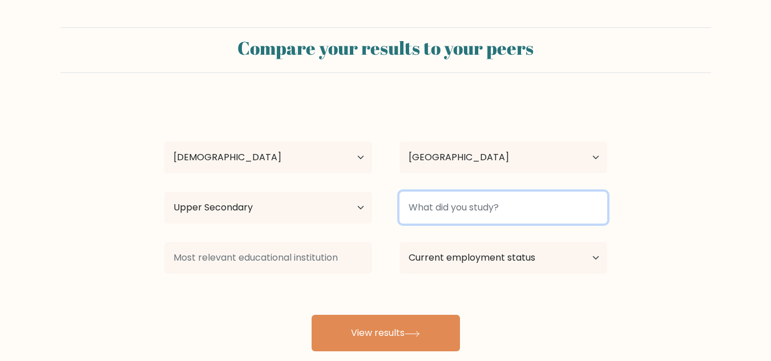
click at [487, 214] on input at bounding box center [503, 208] width 208 height 32
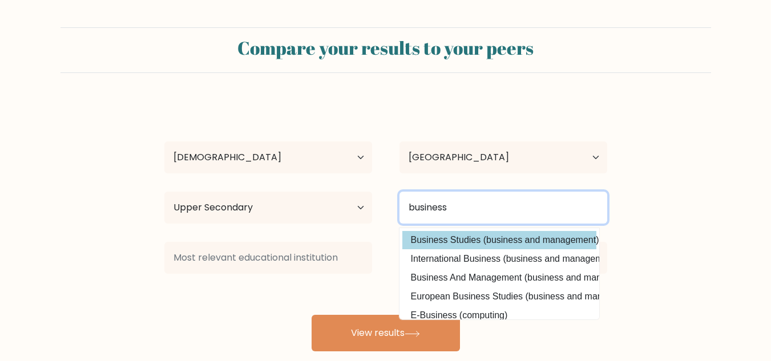
type input "business"
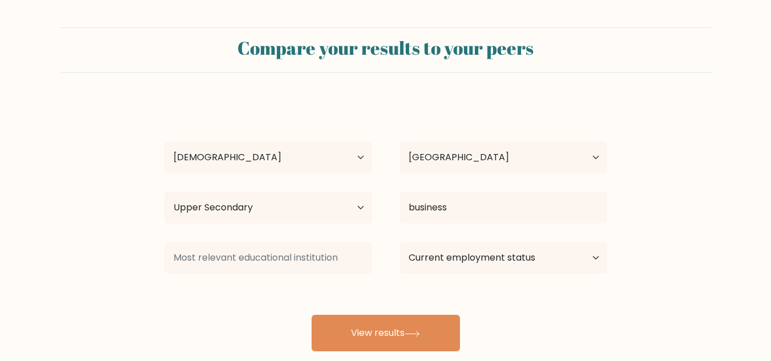
click at [498, 245] on div "jade Manait Age Under 18 years old 18-24 years old 25-34 years old 35-44 years …" at bounding box center [385, 225] width 456 height 251
click at [501, 258] on select "Current employment status Employed Student Retired Other / prefer not to answer" at bounding box center [503, 258] width 208 height 32
select select "student"
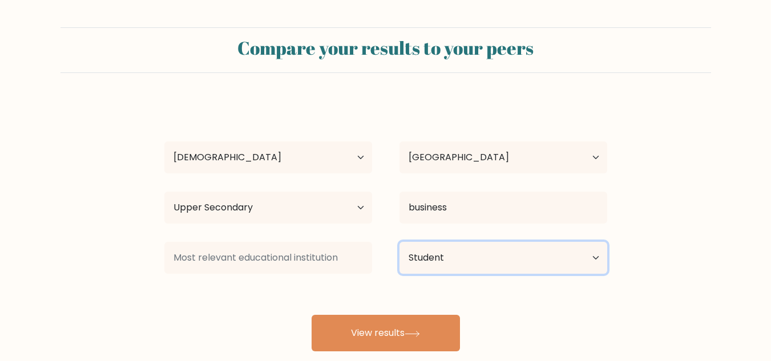
click at [399, 242] on select "Current employment status Employed Student Retired Other / prefer not to answer" at bounding box center [503, 258] width 208 height 32
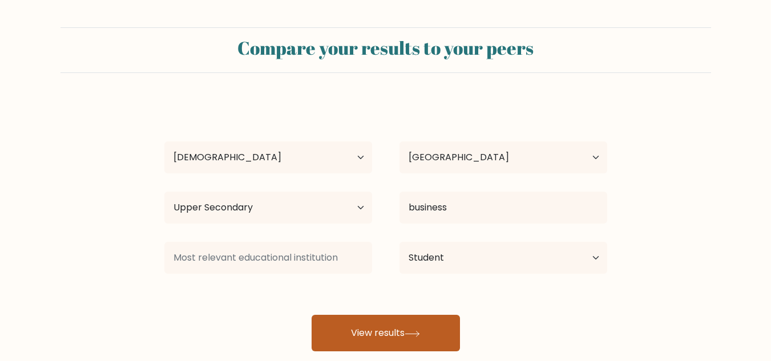
click at [432, 331] on button "View results" at bounding box center [386, 333] width 148 height 37
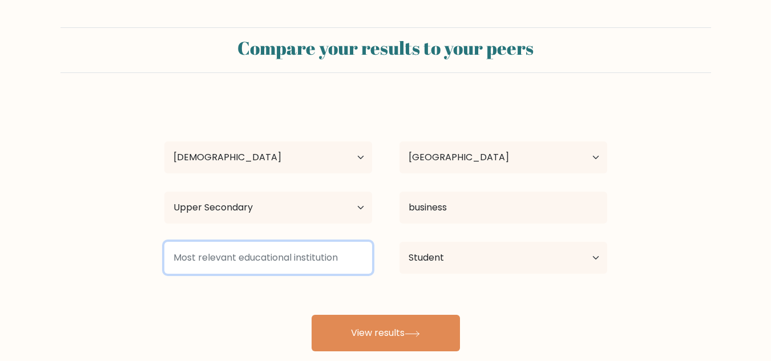
click at [339, 245] on input at bounding box center [268, 258] width 208 height 32
click at [317, 254] on input at bounding box center [268, 258] width 208 height 32
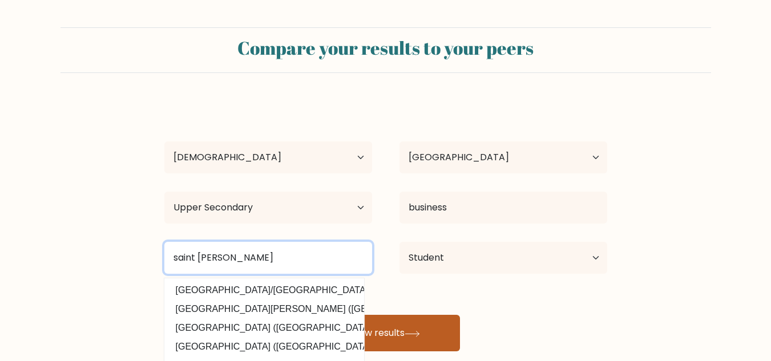
type input "saint joseph"
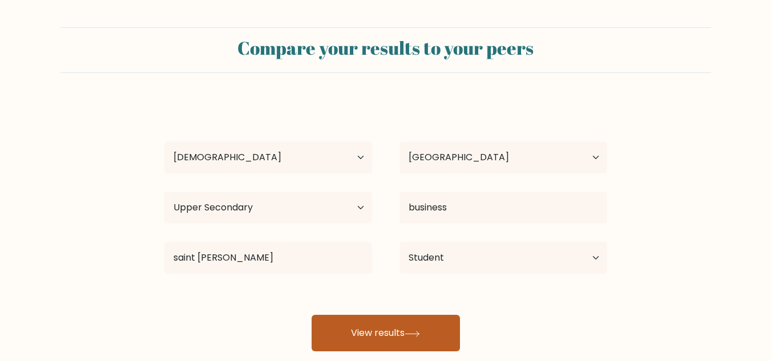
click at [402, 325] on button "View results" at bounding box center [386, 333] width 148 height 37
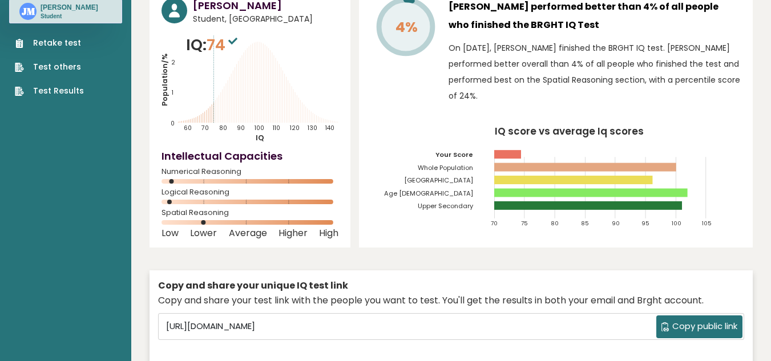
scroll to position [68, 0]
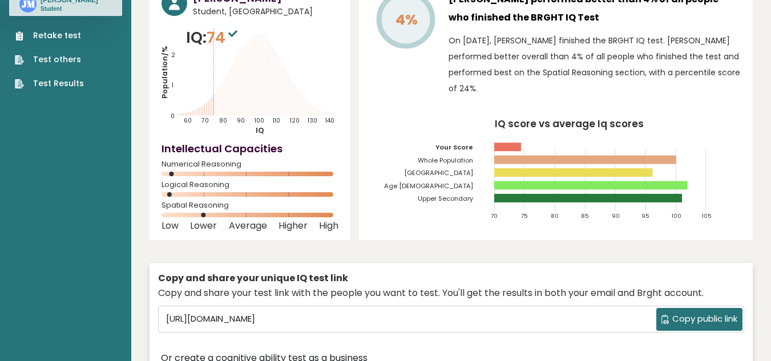
click at [714, 312] on button "Copy public link" at bounding box center [699, 319] width 86 height 23
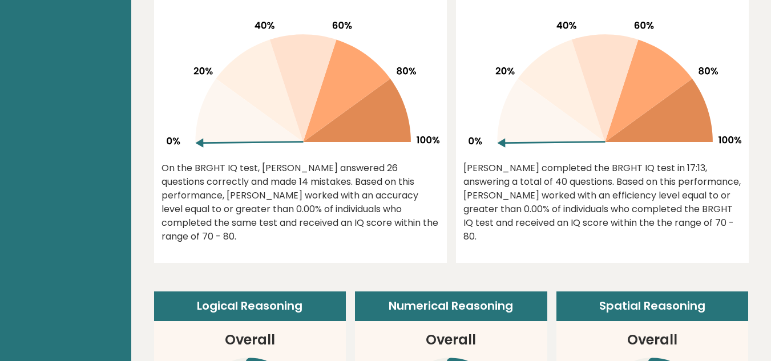
scroll to position [571, 0]
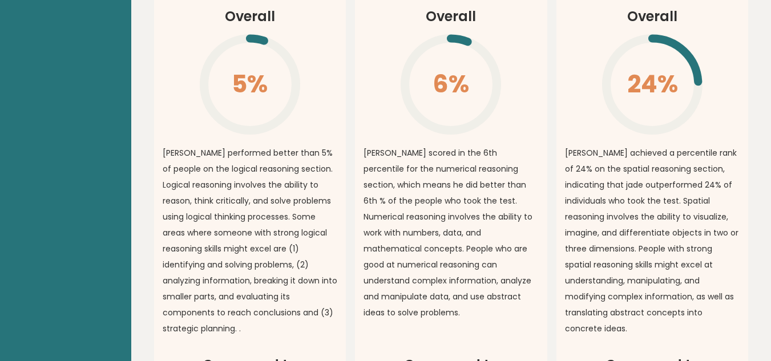
scroll to position [974, 0]
